Goal: Transaction & Acquisition: Purchase product/service

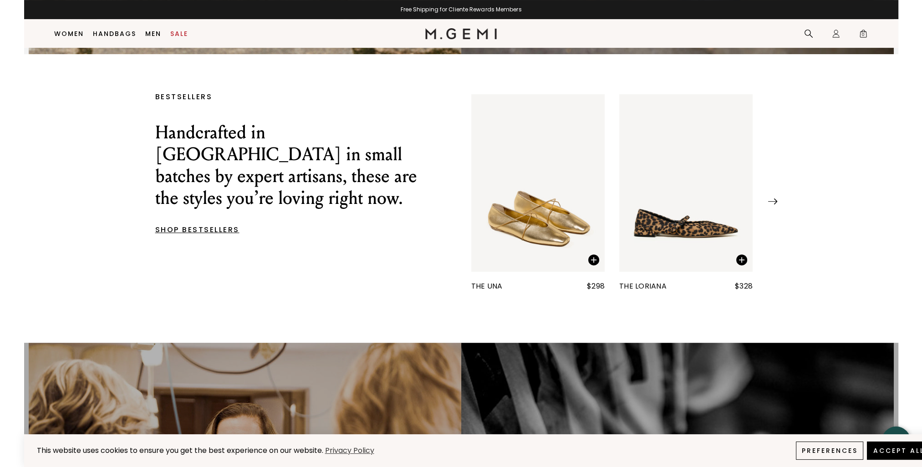
scroll to position [436, 0]
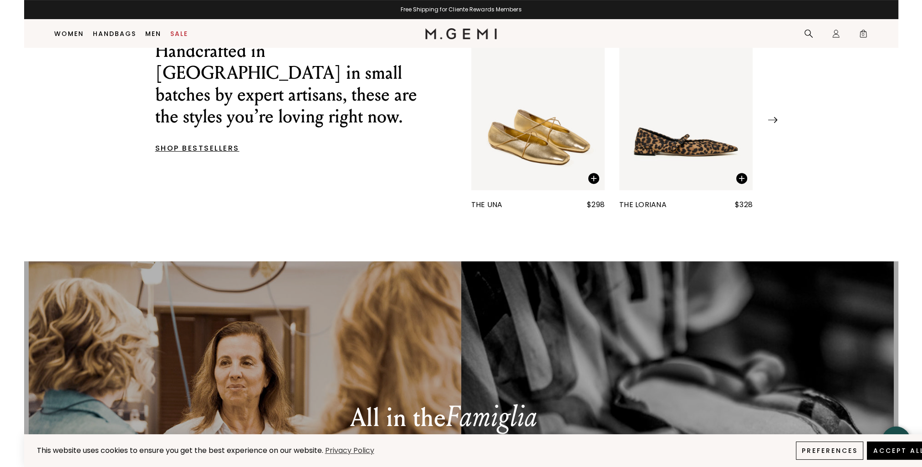
click at [777, 121] on img at bounding box center [772, 120] width 9 height 6
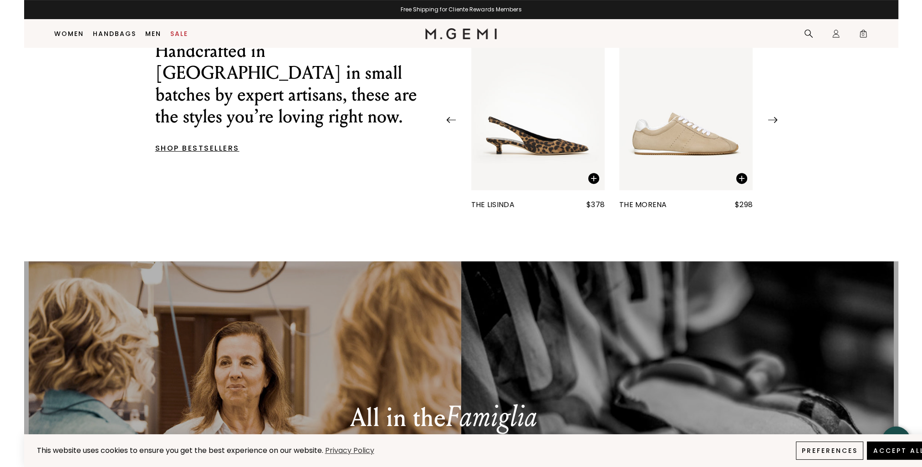
click at [776, 121] on img at bounding box center [772, 120] width 9 height 6
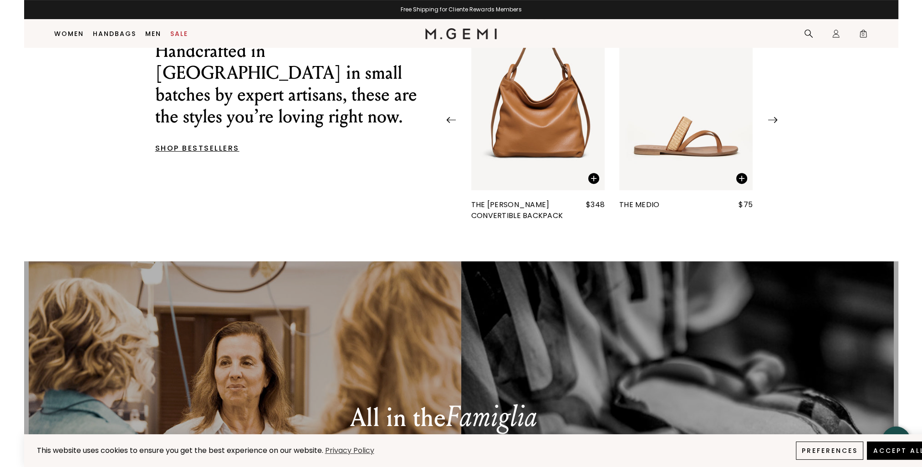
click at [776, 121] on img at bounding box center [772, 120] width 9 height 6
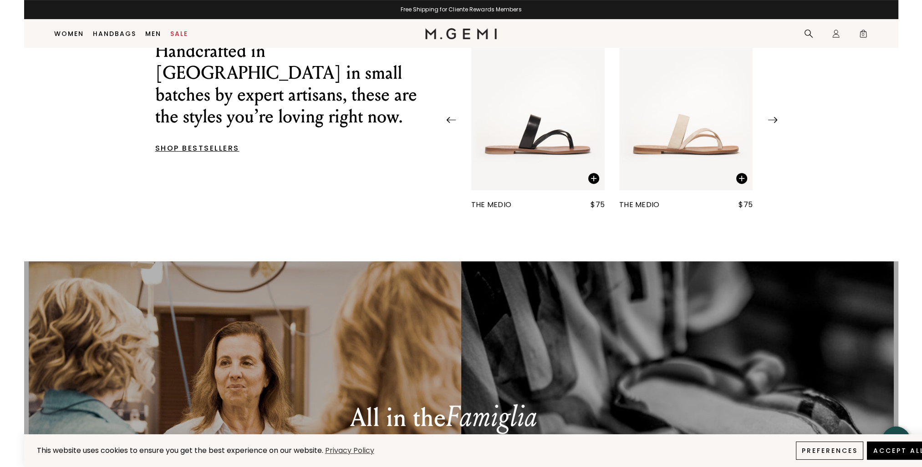
click at [776, 121] on img at bounding box center [772, 120] width 9 height 6
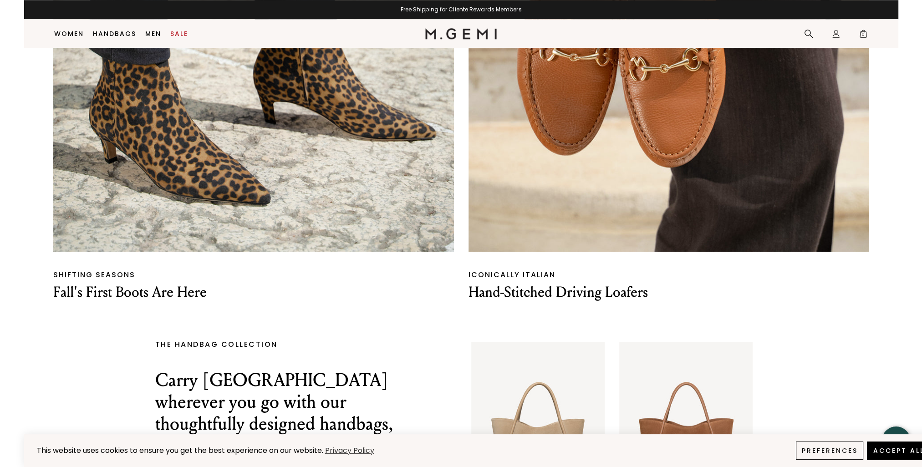
scroll to position [1347, 0]
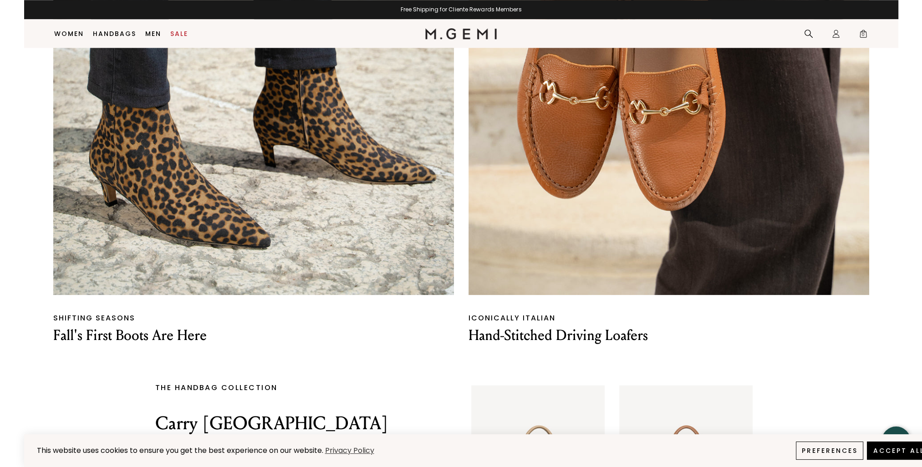
click at [133, 337] on p "Fall's First Boots Are Here" at bounding box center [253, 335] width 401 height 19
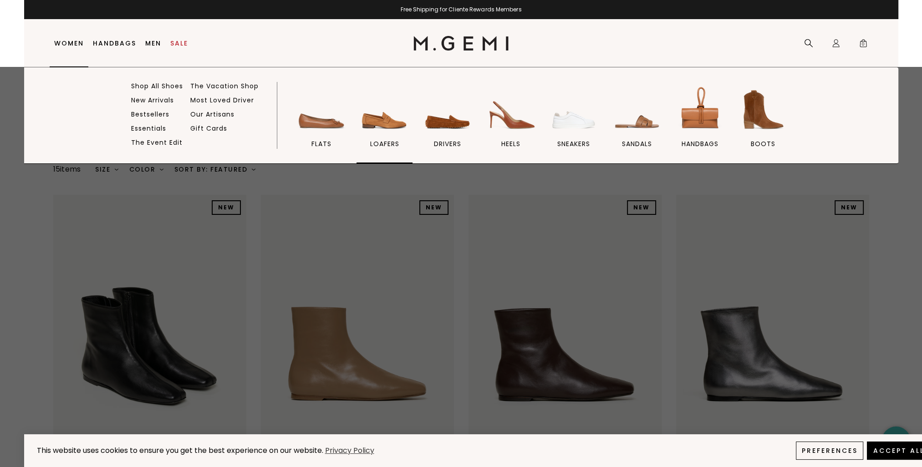
click at [381, 120] on img at bounding box center [384, 109] width 51 height 51
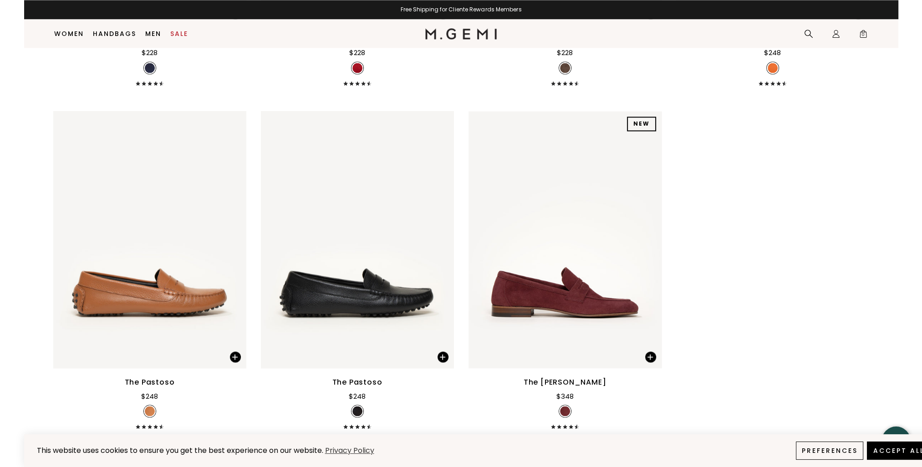
scroll to position [2212, 0]
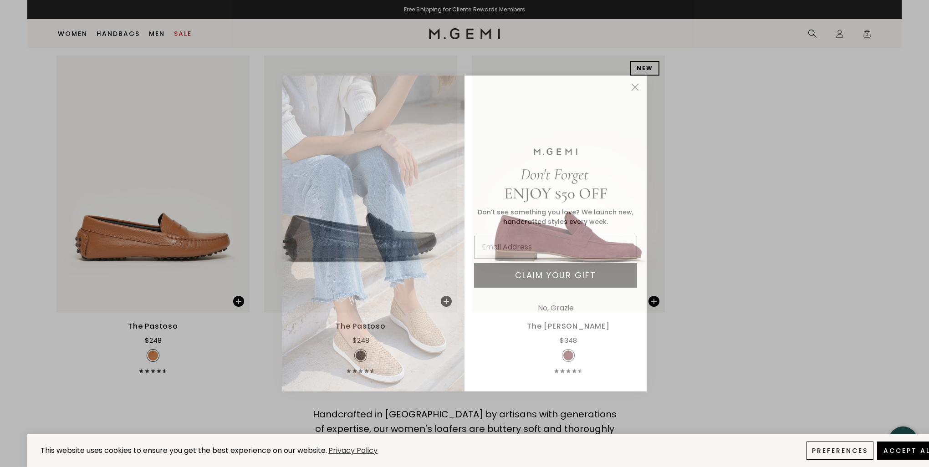
click at [634, 87] on circle "Close dialog" at bounding box center [635, 87] width 15 height 15
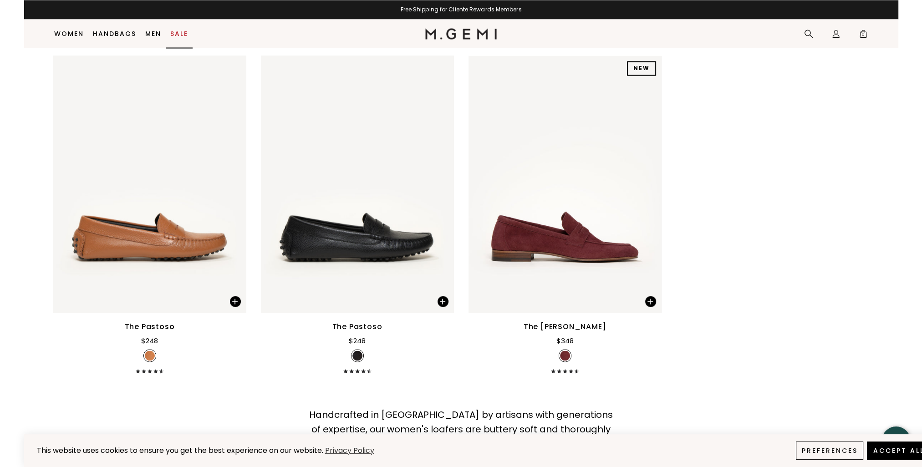
click at [181, 36] on link "Sale" at bounding box center [179, 33] width 18 height 7
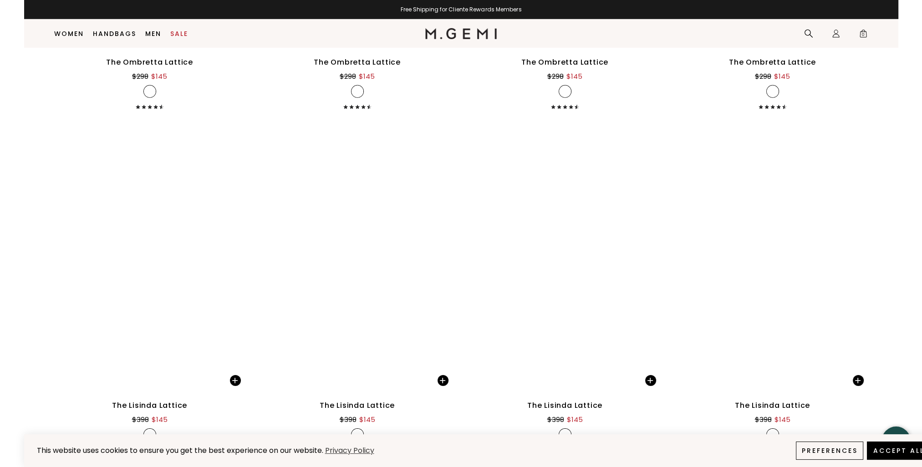
scroll to position [3806, 0]
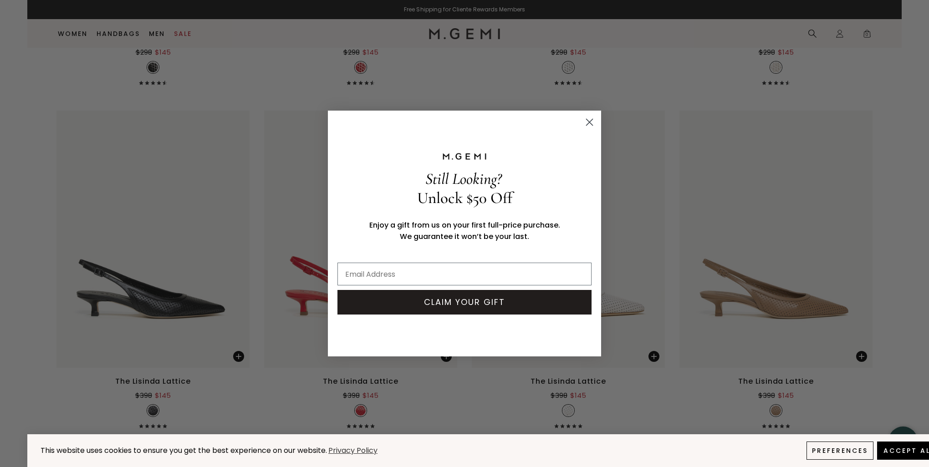
click at [591, 121] on icon "Close dialog" at bounding box center [590, 122] width 6 height 6
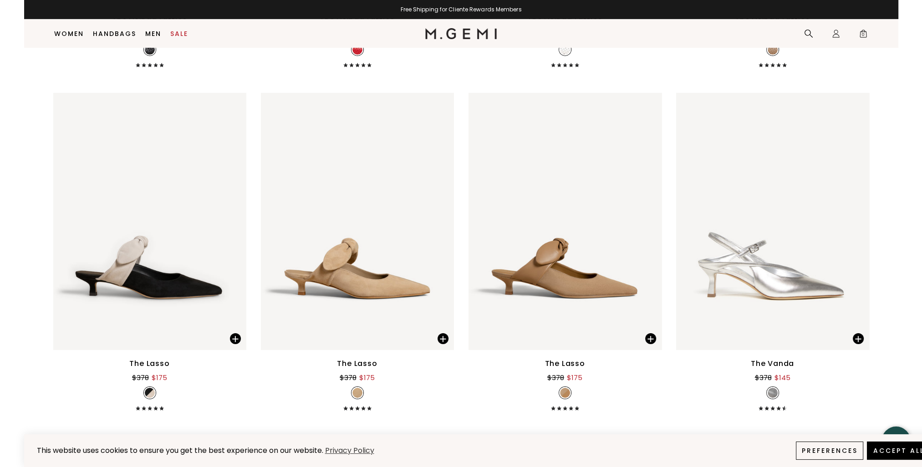
scroll to position [4170, 0]
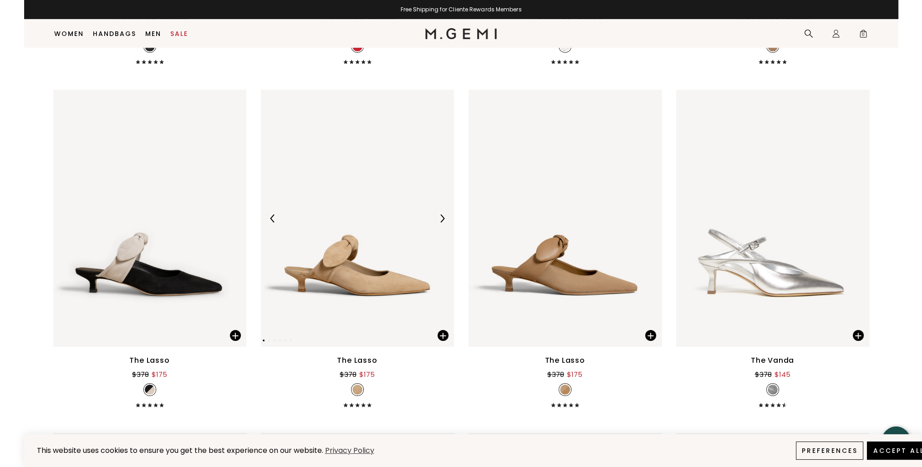
click at [439, 217] on img at bounding box center [442, 219] width 8 height 8
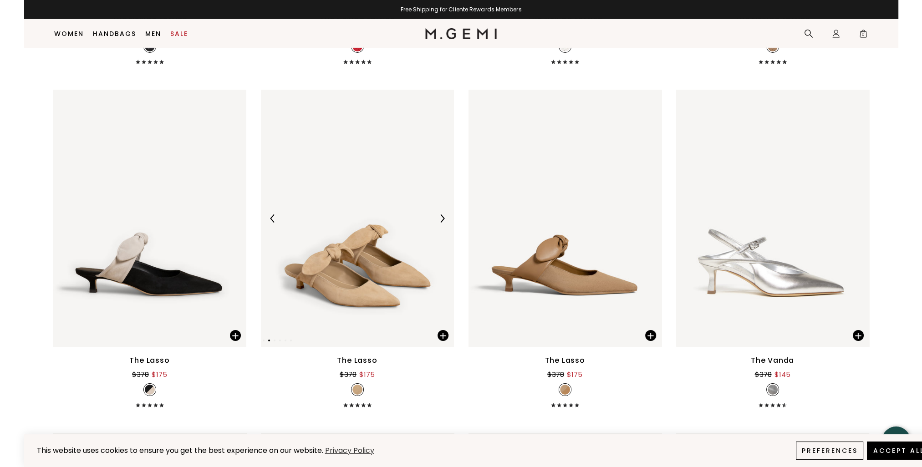
click at [439, 217] on img at bounding box center [442, 219] width 8 height 8
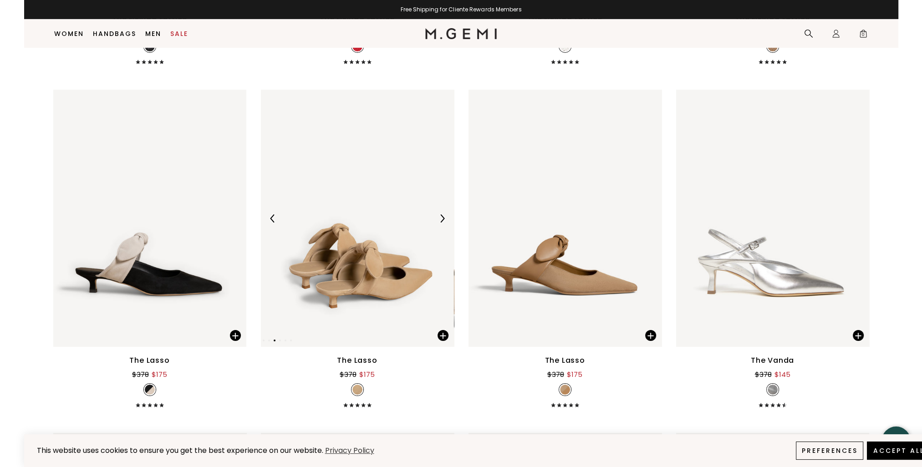
click at [439, 217] on img at bounding box center [442, 219] width 8 height 8
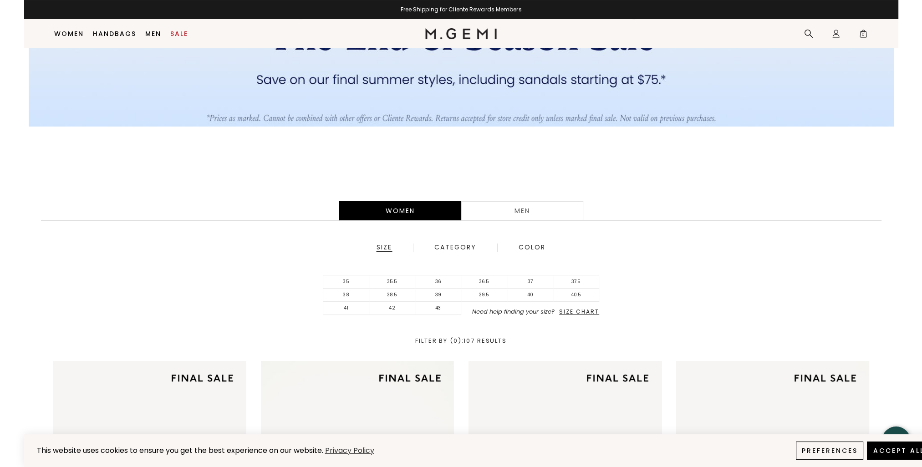
scroll to position [117, 0]
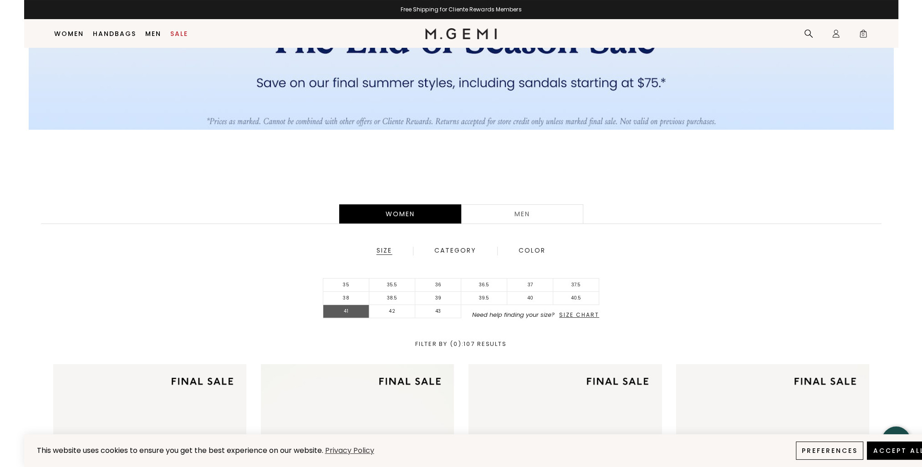
click at [346, 311] on li "41" at bounding box center [346, 311] width 46 height 13
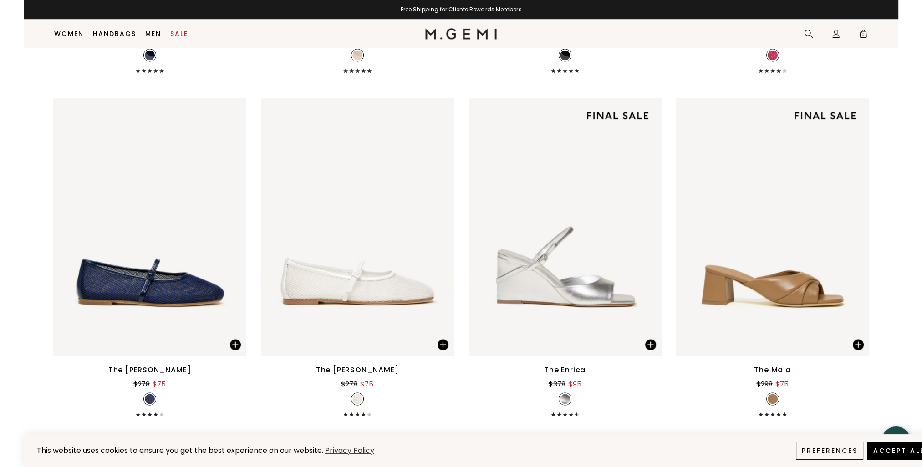
scroll to position [2349, 0]
